Goal: Information Seeking & Learning: Learn about a topic

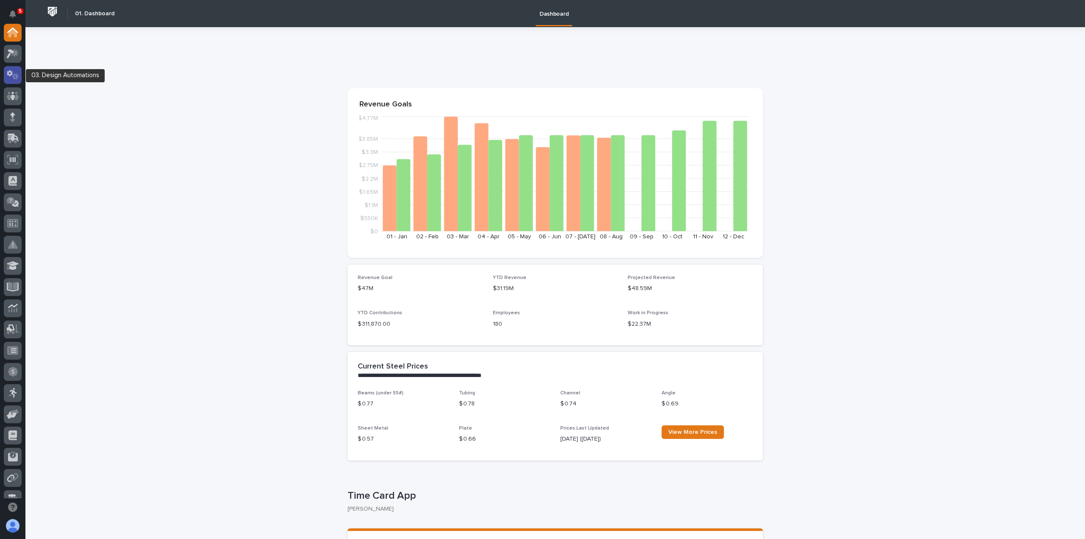
click at [12, 77] on icon at bounding box center [15, 76] width 6 height 6
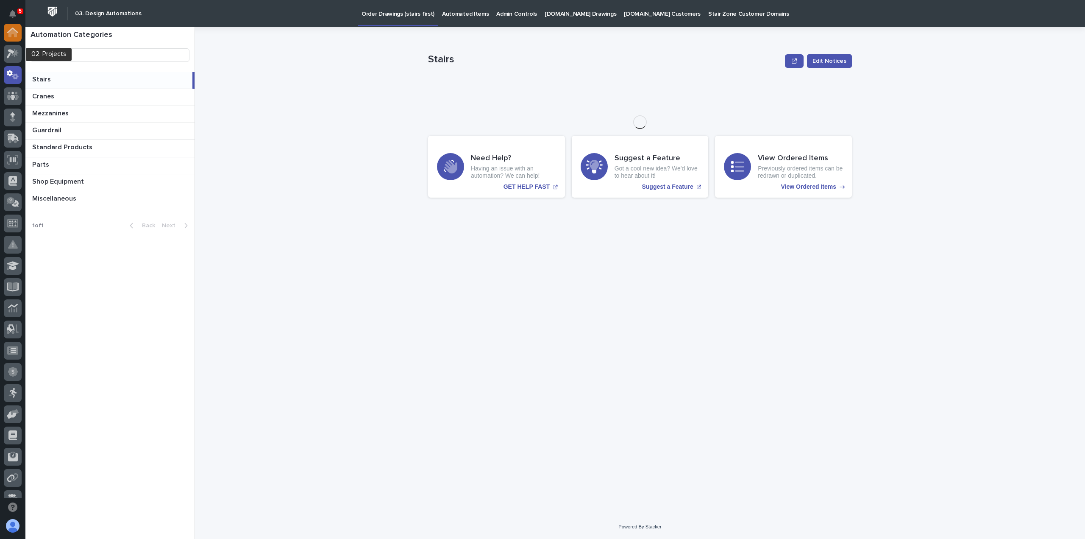
click at [12, 36] on icon at bounding box center [12, 33] width 11 height 10
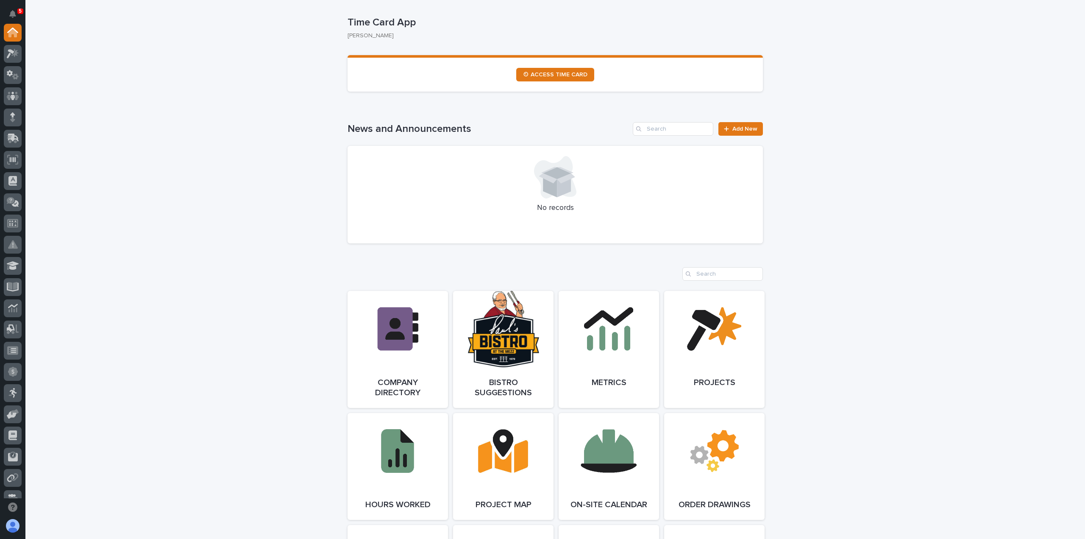
scroll to position [551, 0]
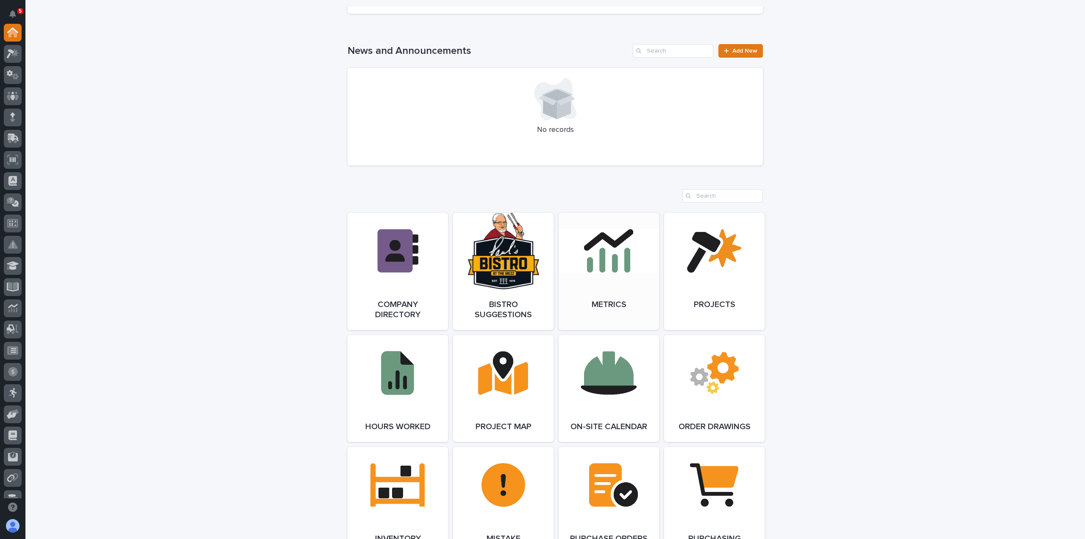
click at [597, 262] on link "Open Link" at bounding box center [609, 271] width 100 height 117
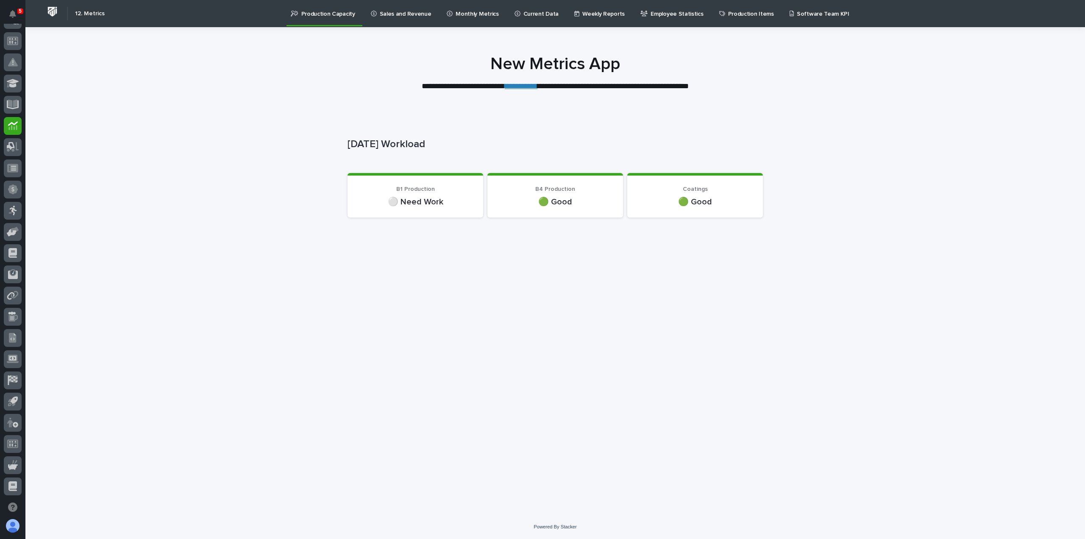
click at [400, 16] on p "Sales and Revenue" at bounding box center [406, 9] width 52 height 18
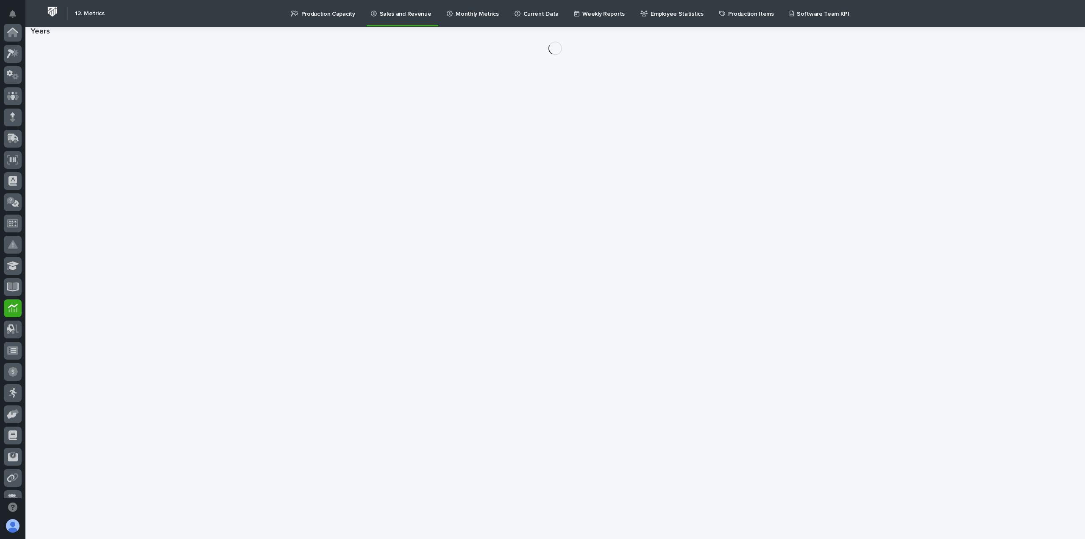
scroll to position [182, 0]
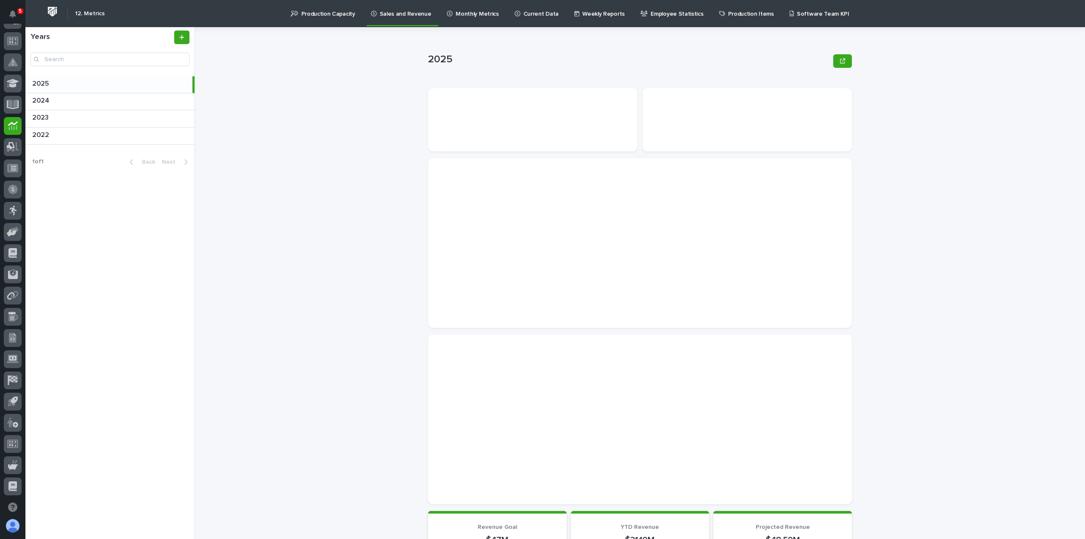
click at [335, 14] on p "Production Capacity" at bounding box center [328, 9] width 54 height 18
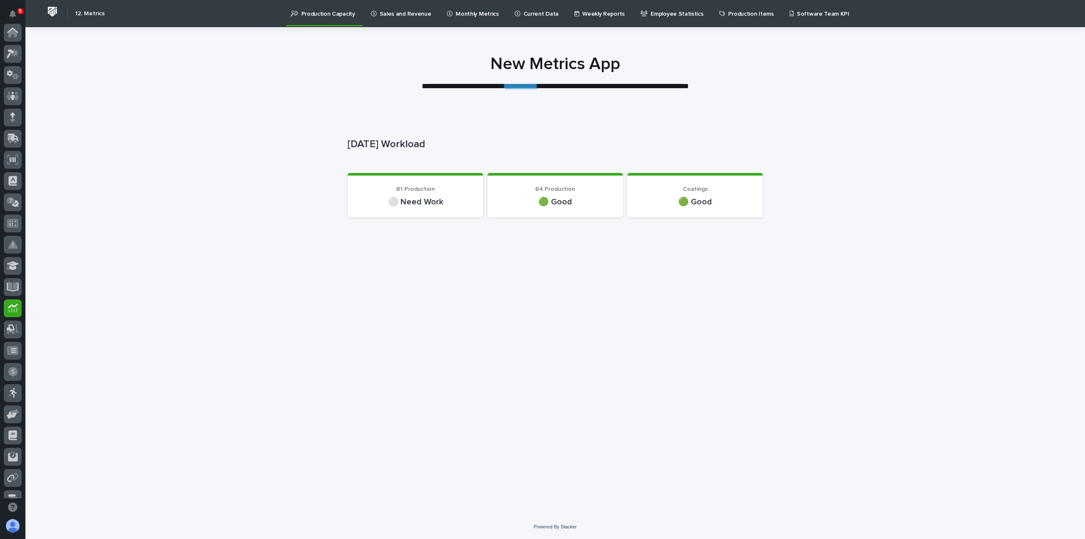
scroll to position [182, 0]
click at [402, 11] on p "Sales and Revenue" at bounding box center [406, 9] width 52 height 18
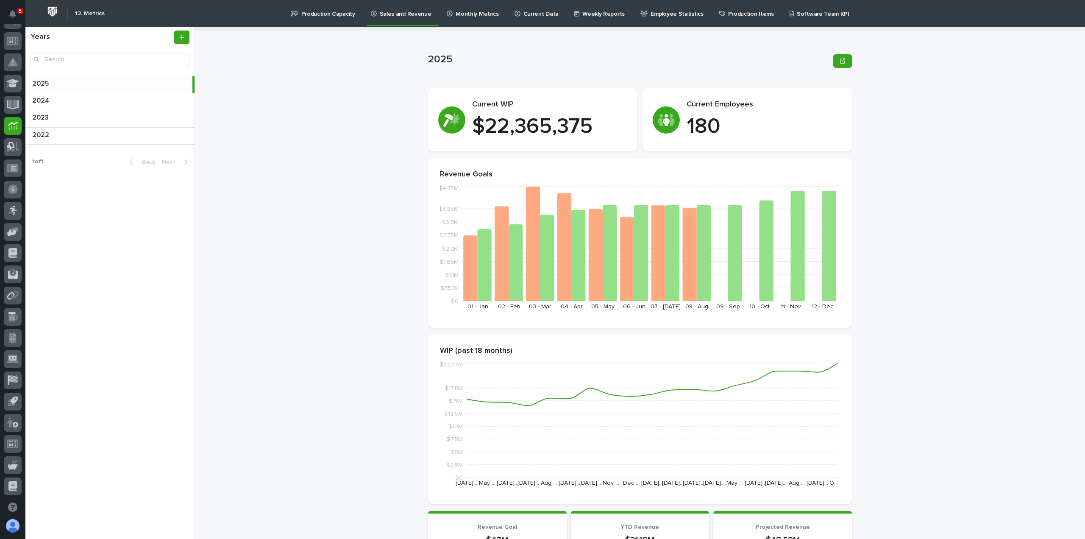
click at [322, 14] on p "Production Capacity" at bounding box center [328, 9] width 54 height 18
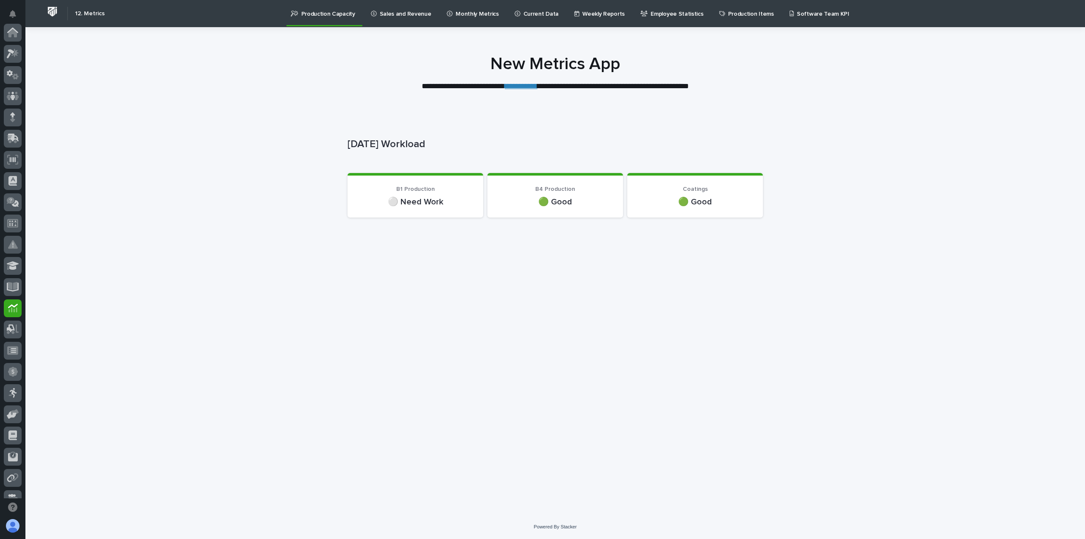
scroll to position [182, 0]
click at [380, 12] on p "Sales and Revenue" at bounding box center [406, 9] width 52 height 18
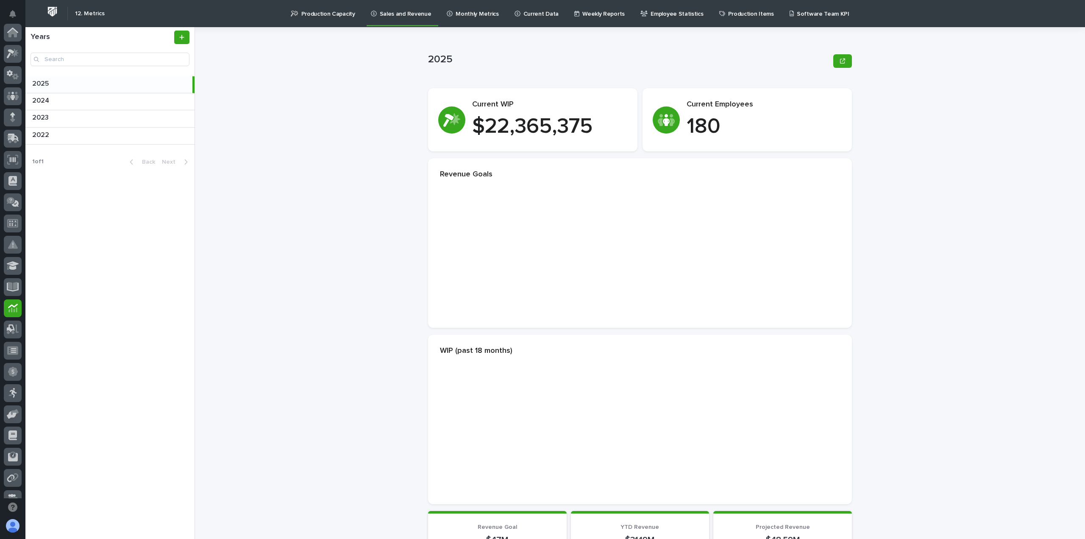
scroll to position [182, 0]
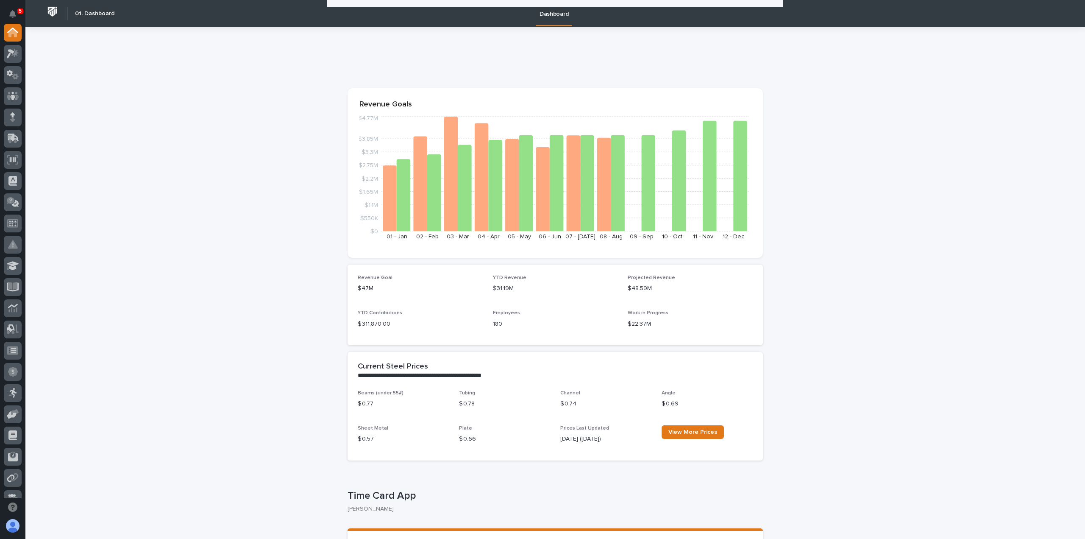
scroll to position [551, 0]
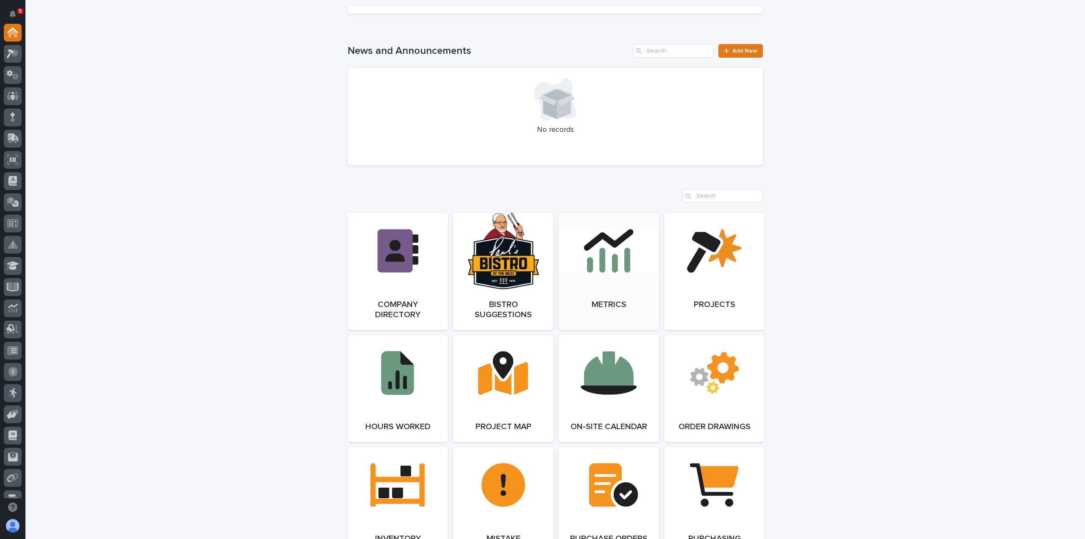
click at [639, 282] on link "Open Link" at bounding box center [609, 271] width 100 height 117
